Goal: Entertainment & Leisure: Consume media (video, audio)

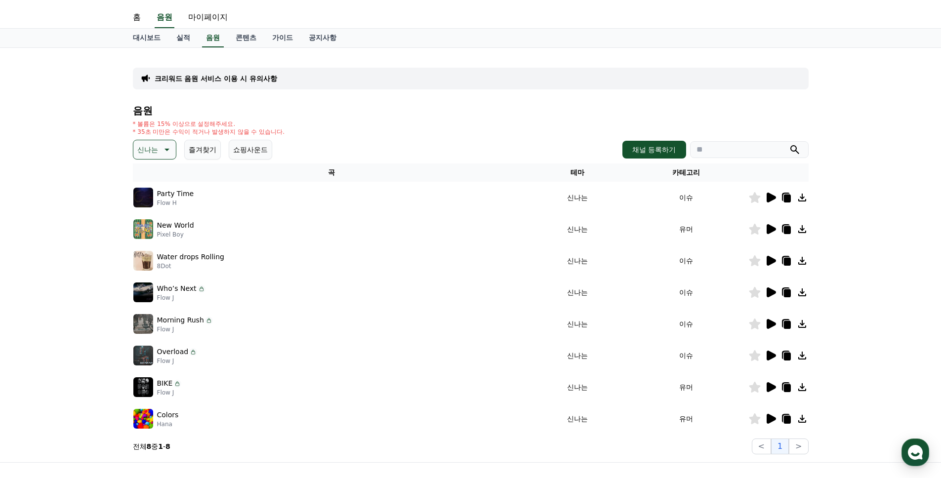
click at [160, 148] on icon at bounding box center [166, 150] width 12 height 12
click at [147, 192] on button "EDM" at bounding box center [146, 187] width 24 height 22
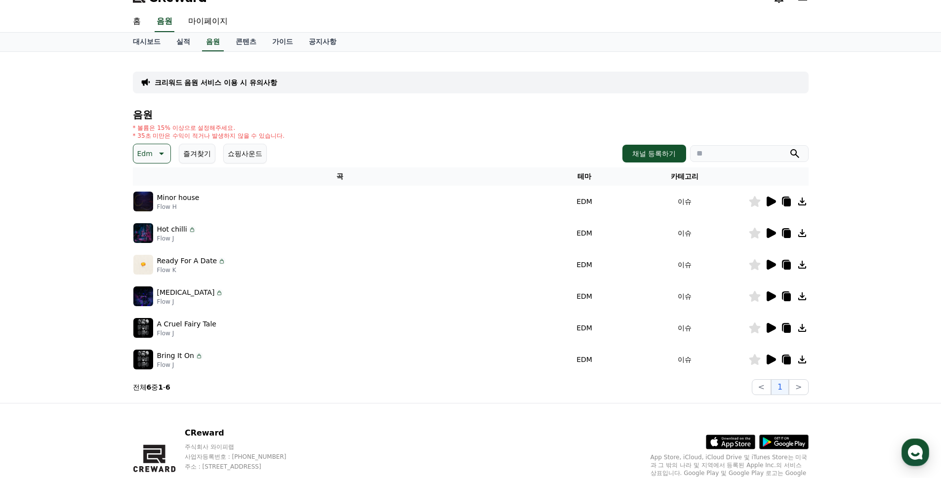
click at [770, 332] on icon at bounding box center [770, 328] width 12 height 12
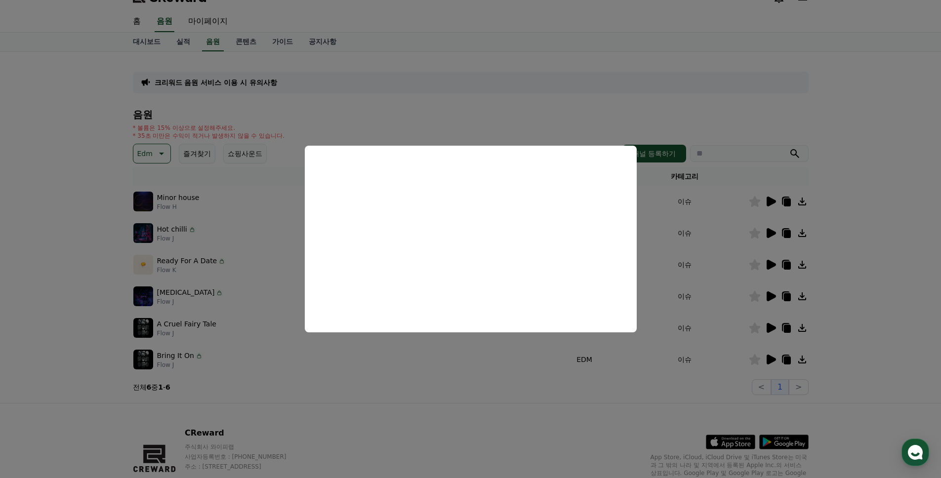
click at [377, 380] on button "close modal" at bounding box center [470, 239] width 941 height 478
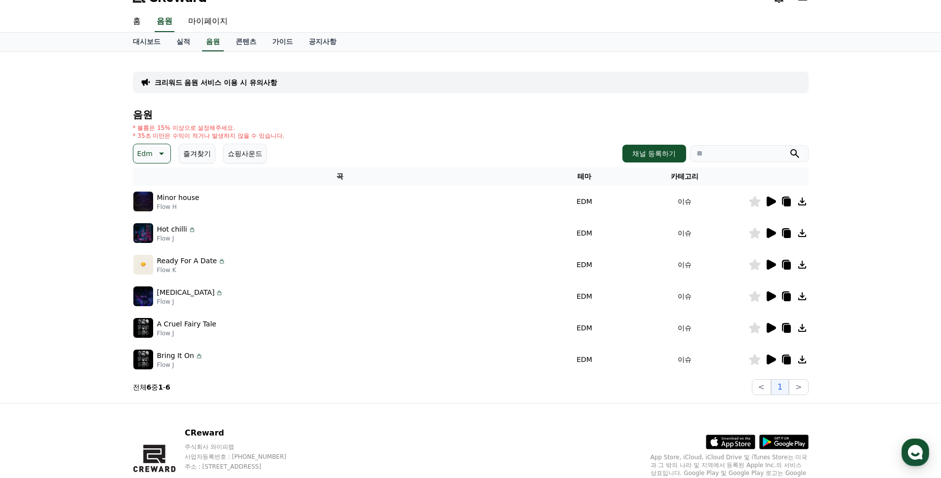
click at [772, 363] on icon at bounding box center [770, 360] width 12 height 12
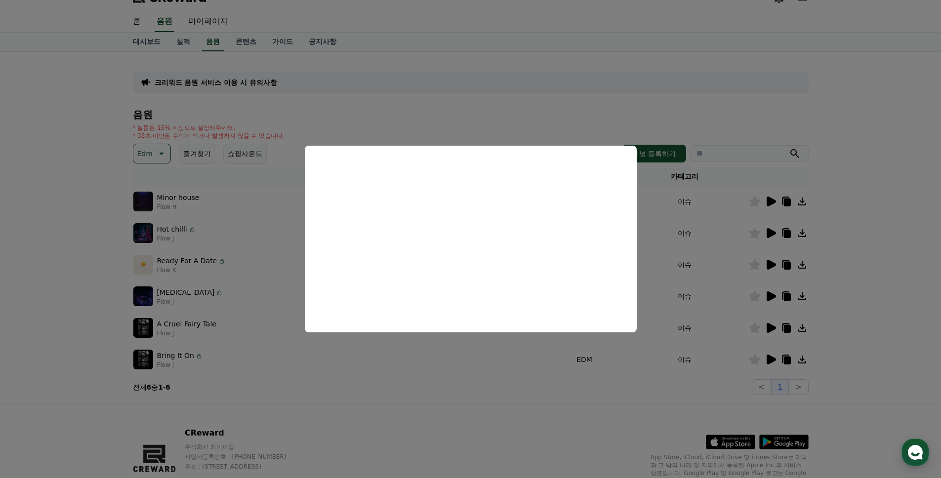
click at [613, 372] on button "close modal" at bounding box center [470, 239] width 941 height 478
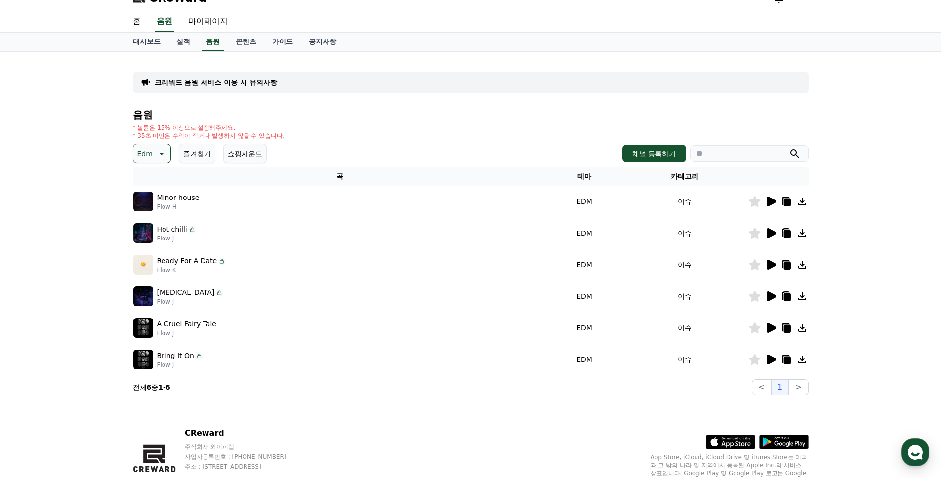
click at [809, 361] on div "크리워드 음원 서비스 이용 시 유의사항 음원 * 볼륨은 15% 이상으로 설정해주세요. * 35초 미만은 수익이 적거나 발생하지 않을 수 있습니…" at bounding box center [470, 227] width 683 height 343
click at [773, 235] on icon at bounding box center [770, 233] width 12 height 12
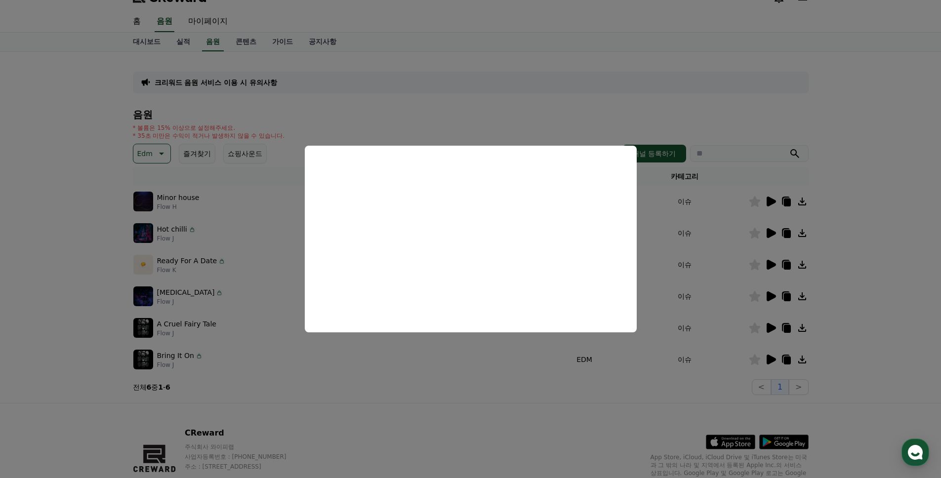
click at [846, 247] on button "close modal" at bounding box center [470, 239] width 941 height 478
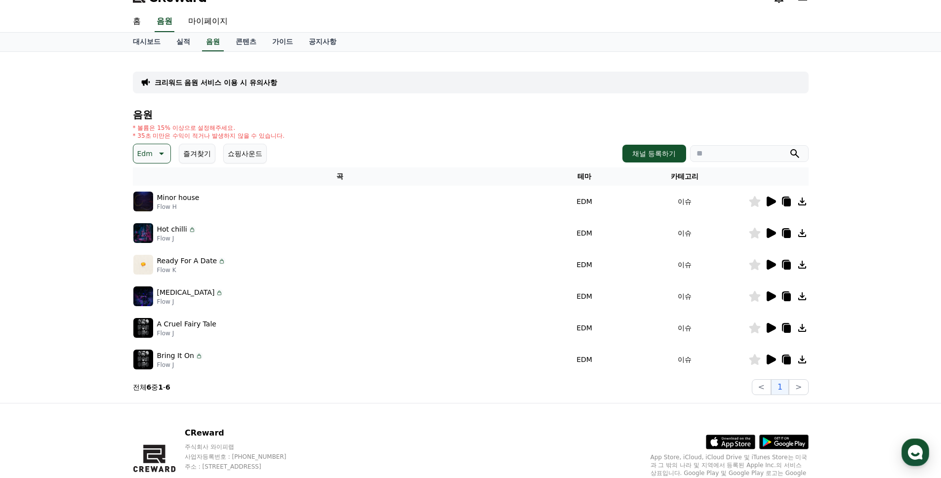
click at [808, 233] on div "크리워드 음원 서비스 이용 시 유의사항 음원 * 볼륨은 15% 이상으로 설정해주세요. * 35초 미만은 수익이 적거나 발생하지 않을 수 있습니…" at bounding box center [470, 227] width 683 height 343
click at [803, 233] on icon at bounding box center [802, 233] width 12 height 12
